Goal: Navigation & Orientation: Understand site structure

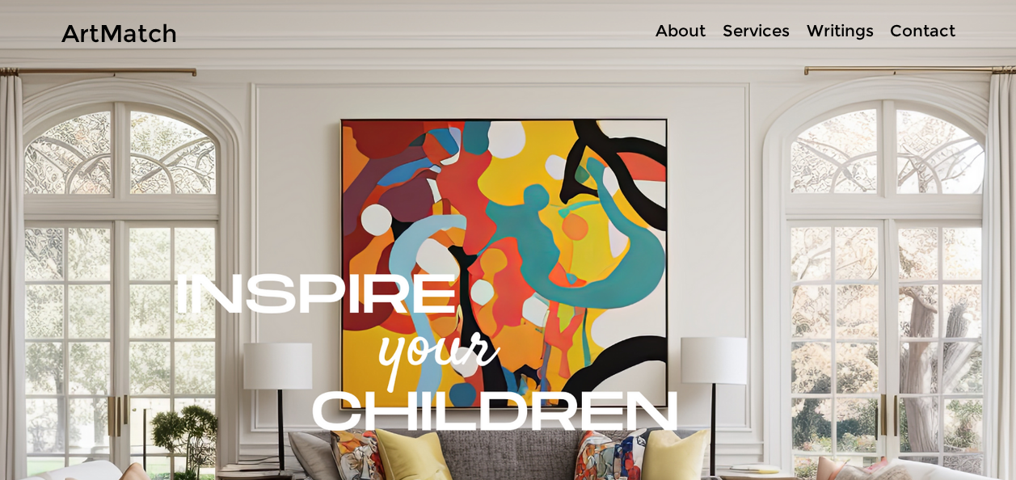
click at [768, 32] on p "Services" at bounding box center [756, 30] width 83 height 23
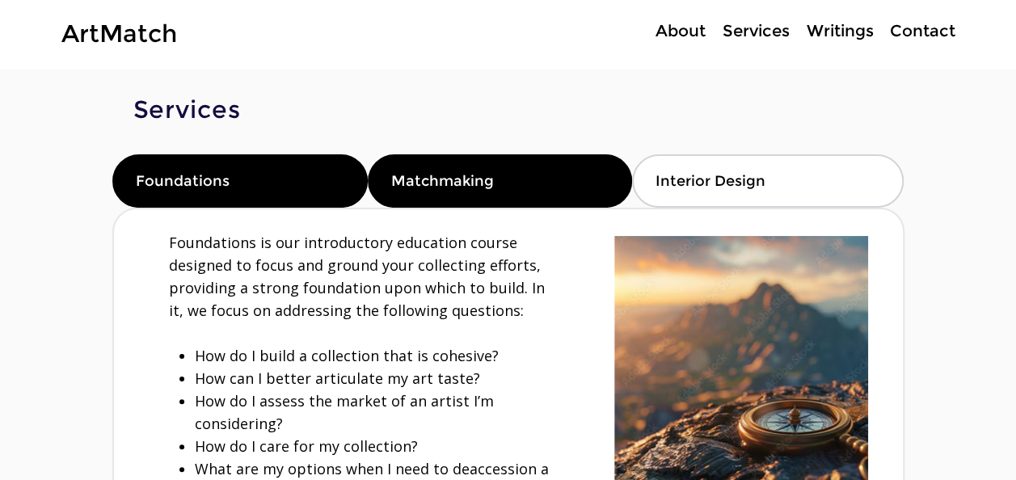
click at [472, 175] on span "Matchmaking" at bounding box center [442, 181] width 103 height 18
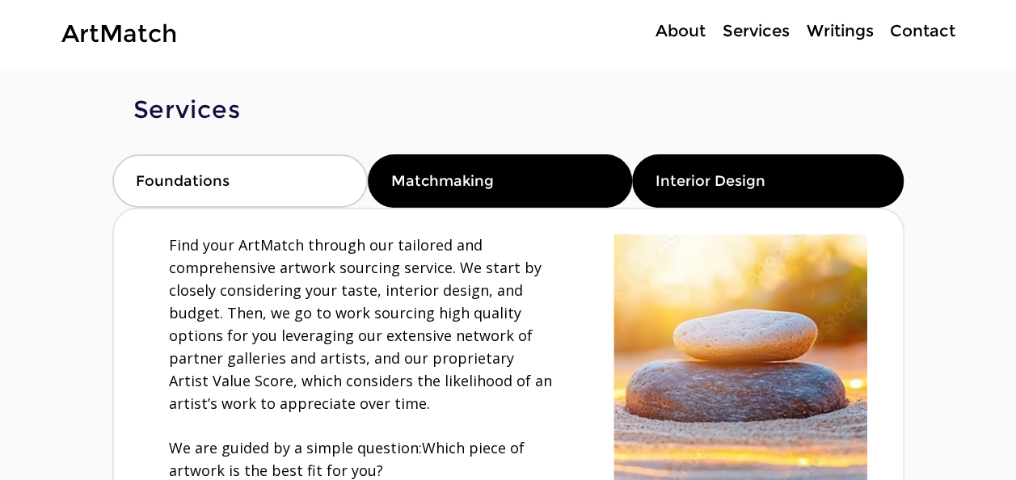
click at [680, 178] on span "Interior Design" at bounding box center [711, 181] width 110 height 18
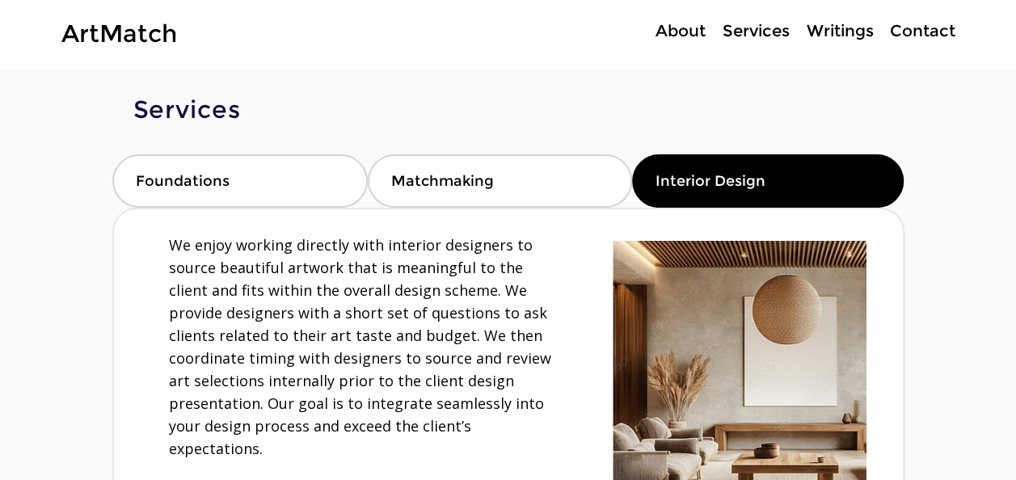
click at [678, 30] on p "About" at bounding box center [681, 30] width 66 height 23
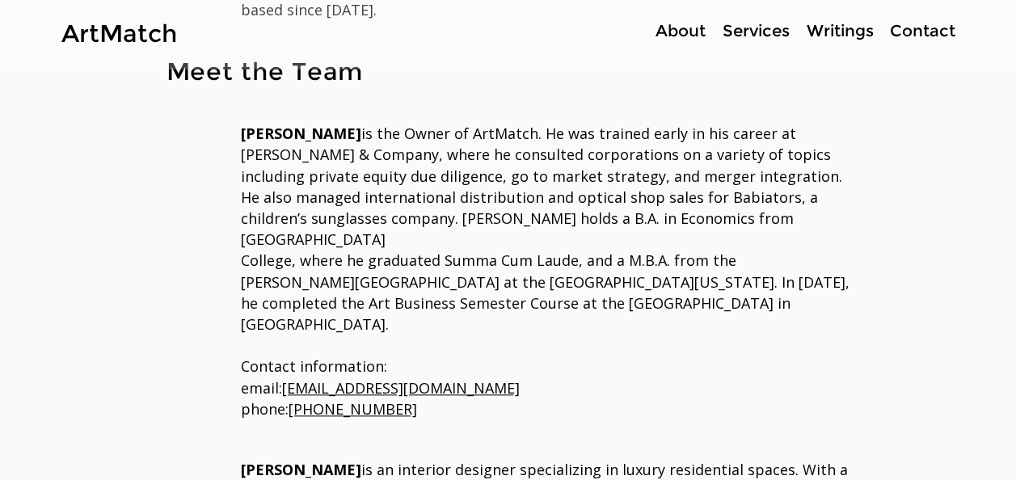
scroll to position [404, 0]
